Goal: Register for event/course

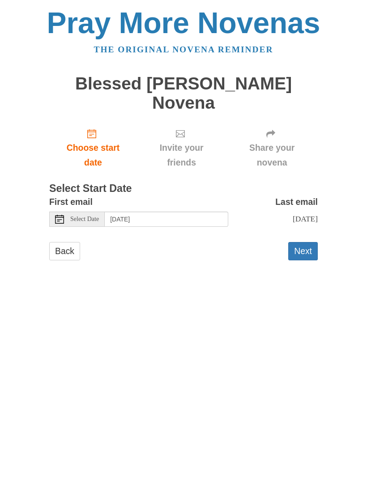
click at [76, 216] on span "Select Date" at bounding box center [84, 219] width 29 height 6
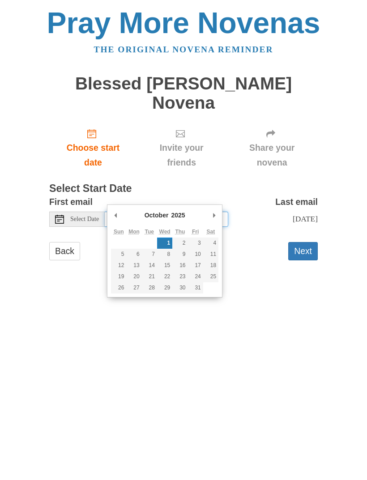
type input "Friday, October 3rd"
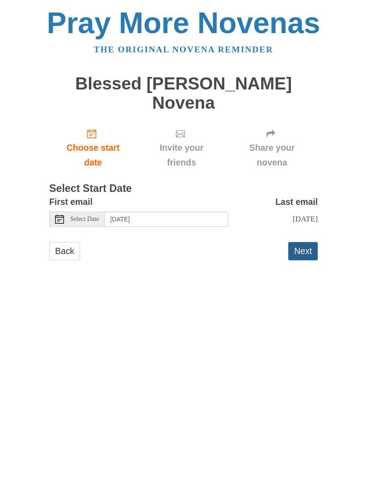
click at [301, 242] on button "Next" at bounding box center [303, 251] width 30 height 18
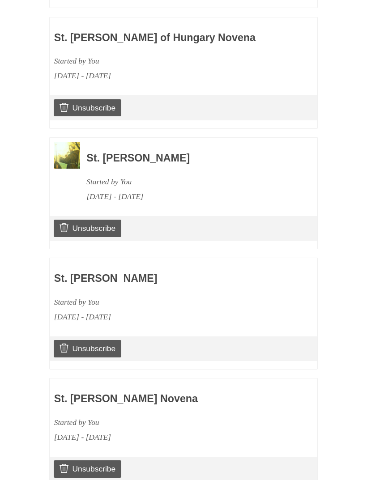
scroll to position [673, 0]
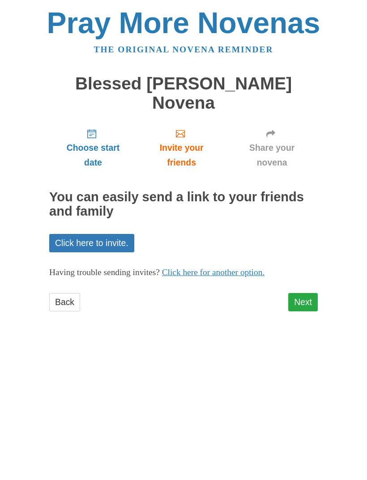
click at [306, 293] on link "Next" at bounding box center [303, 302] width 30 height 18
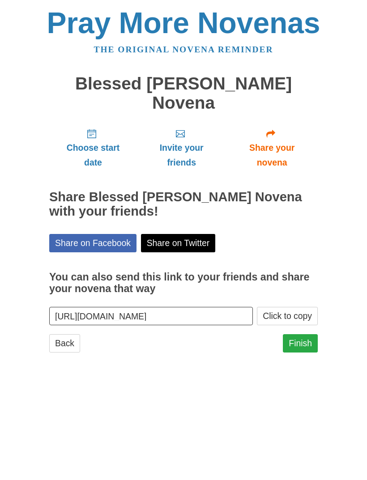
click at [299, 334] on link "Finish" at bounding box center [300, 343] width 35 height 18
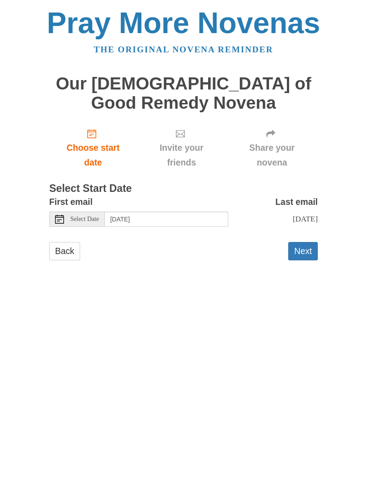
click at [60, 216] on use at bounding box center [59, 219] width 9 height 9
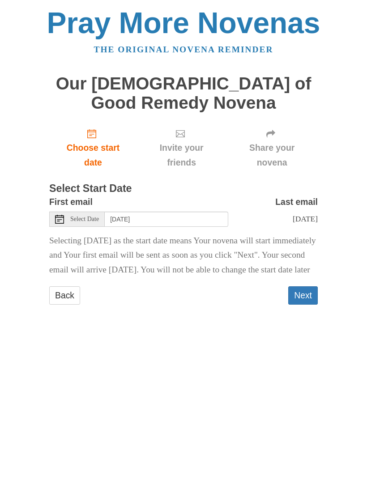
click at [55, 222] on div "Select Date" at bounding box center [76, 219] width 55 height 15
click at [64, 219] on div "Select Date" at bounding box center [76, 219] width 55 height 15
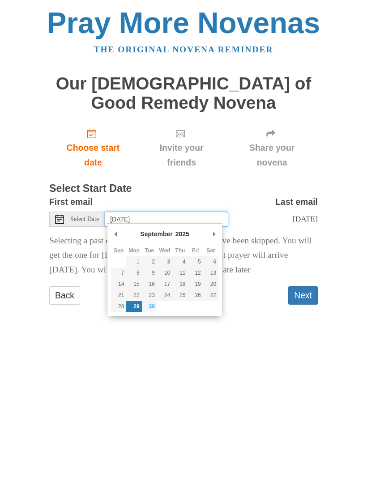
type input "Tuesday, September 30th"
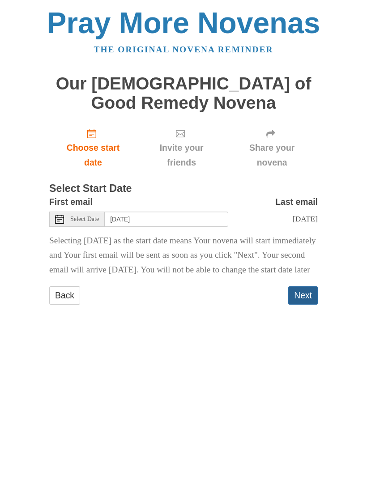
click at [302, 305] on button "Next" at bounding box center [303, 295] width 30 height 18
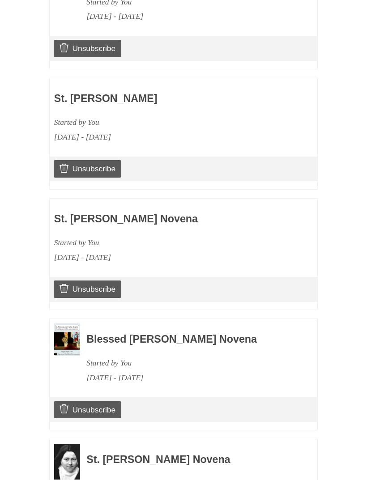
scroll to position [1288, 0]
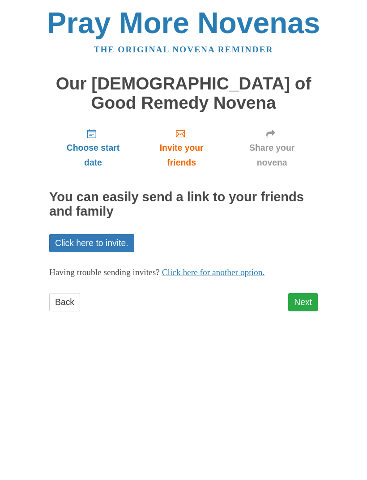
click at [308, 305] on link "Next" at bounding box center [303, 302] width 30 height 18
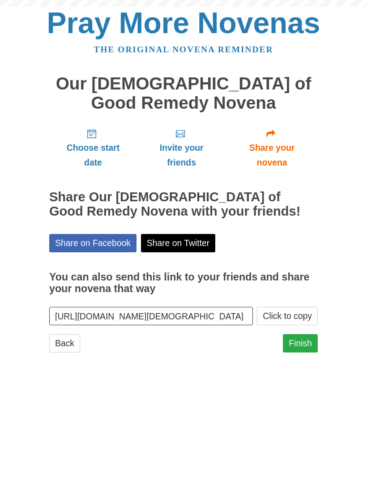
click at [309, 342] on link "Finish" at bounding box center [300, 343] width 35 height 18
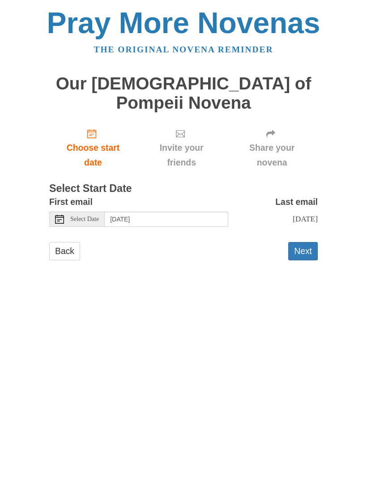
click at [80, 216] on span "Select Date" at bounding box center [84, 219] width 29 height 6
click at [65, 212] on div "Select Date" at bounding box center [76, 219] width 55 height 15
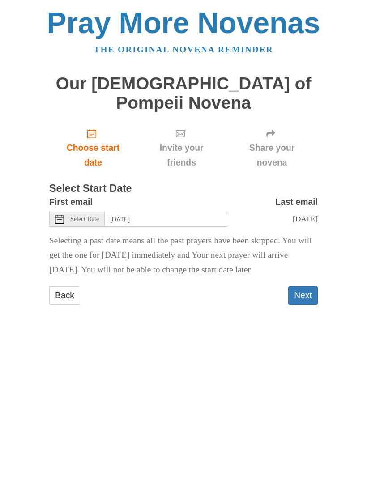
click at [60, 215] on icon at bounding box center [59, 219] width 9 height 9
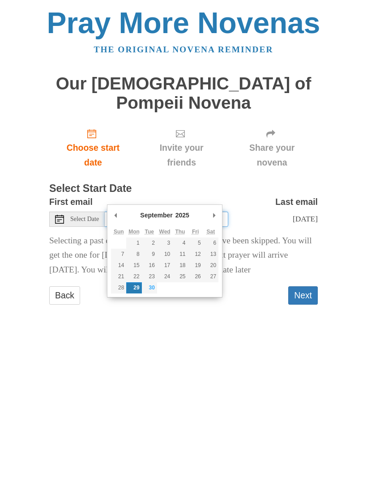
type input "Sunday, September 28th"
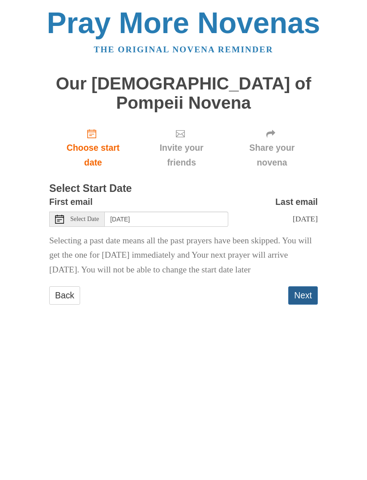
click at [305, 286] on button "Next" at bounding box center [303, 295] width 30 height 18
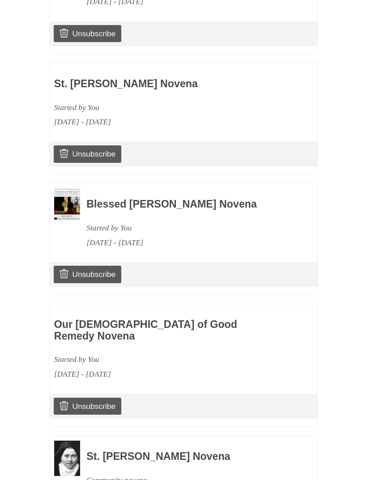
scroll to position [1149, 0]
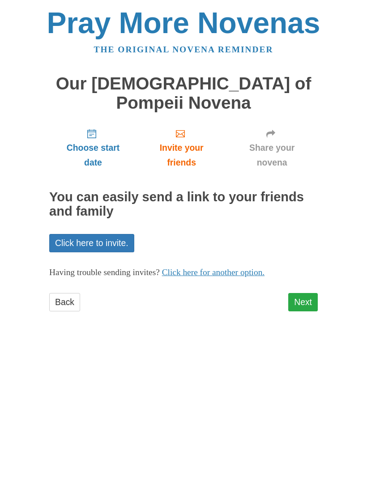
click at [302, 293] on link "Next" at bounding box center [303, 302] width 30 height 18
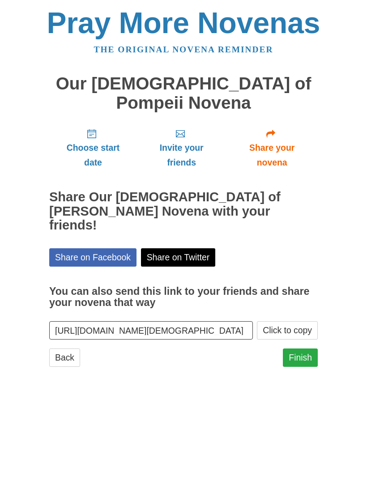
click at [297, 348] on link "Finish" at bounding box center [300, 357] width 35 height 18
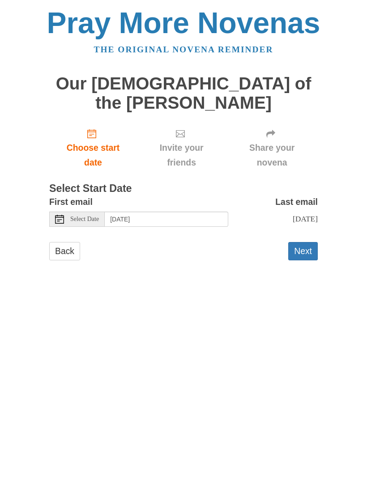
click at [71, 216] on span "Select Date" at bounding box center [84, 219] width 29 height 6
click at [60, 215] on use at bounding box center [59, 219] width 9 height 9
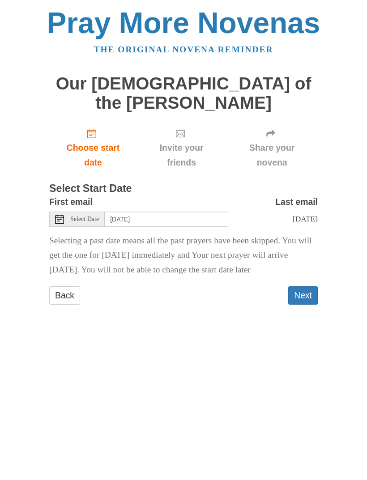
click at [59, 215] on use at bounding box center [59, 219] width 9 height 9
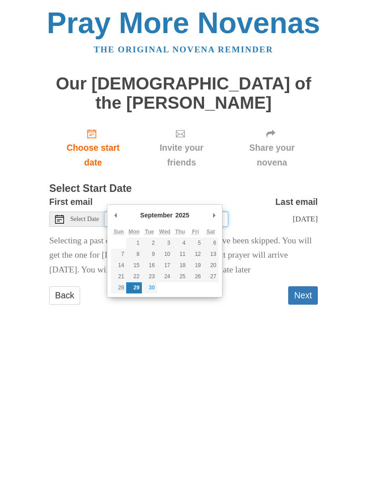
type input "Sunday, September 28th"
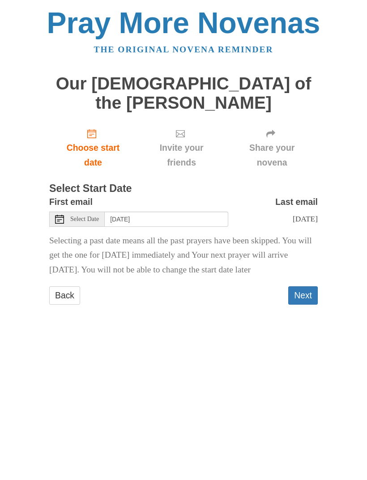
click at [138, 331] on html "Pray More Novenas The original novena reminder Our Lady of the Rosary Novena Ch…" at bounding box center [183, 165] width 367 height 331
click at [310, 286] on button "Next" at bounding box center [303, 295] width 30 height 18
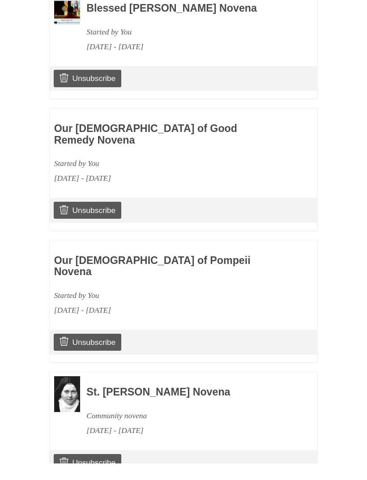
scroll to position [1298, 0]
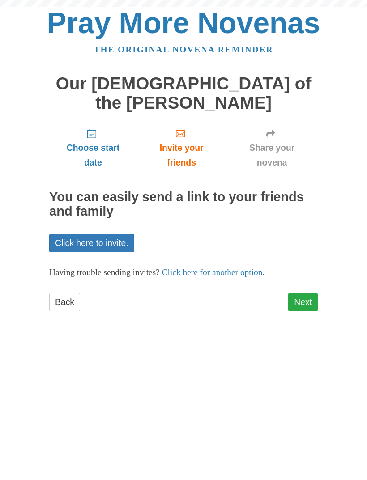
click at [301, 293] on link "Next" at bounding box center [303, 302] width 30 height 18
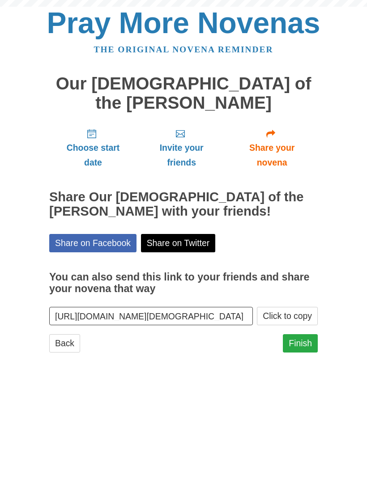
click at [307, 334] on link "Finish" at bounding box center [300, 343] width 35 height 18
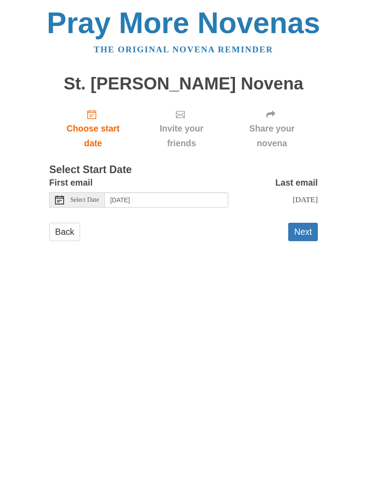
click at [60, 198] on icon at bounding box center [59, 199] width 9 height 9
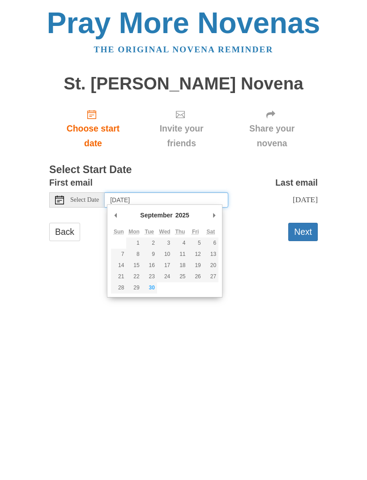
type input "[DATE]"
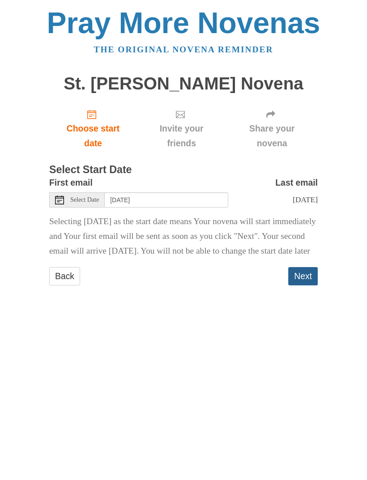
click at [305, 285] on button "Next" at bounding box center [303, 276] width 30 height 18
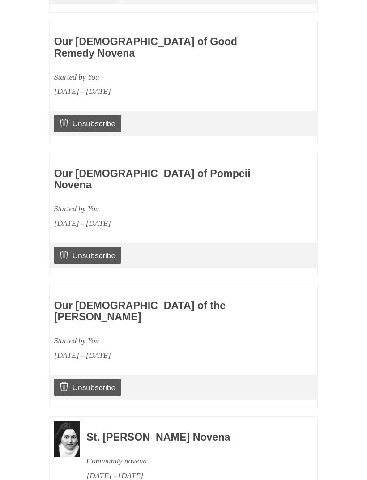
scroll to position [1626, 0]
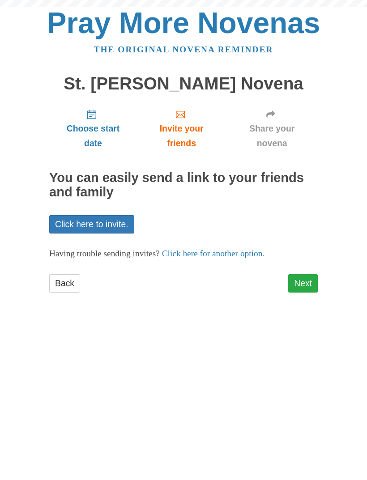
click at [308, 281] on link "Next" at bounding box center [303, 283] width 30 height 18
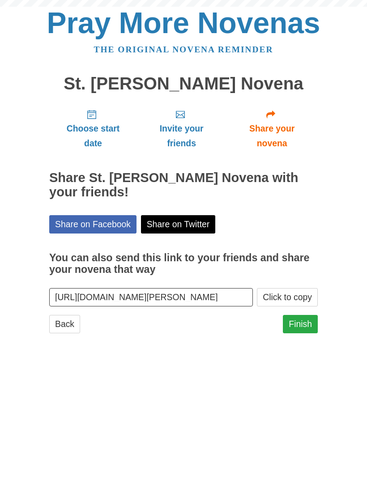
click at [304, 327] on link "Finish" at bounding box center [300, 324] width 35 height 18
